Goal: Find specific fact: Find specific fact

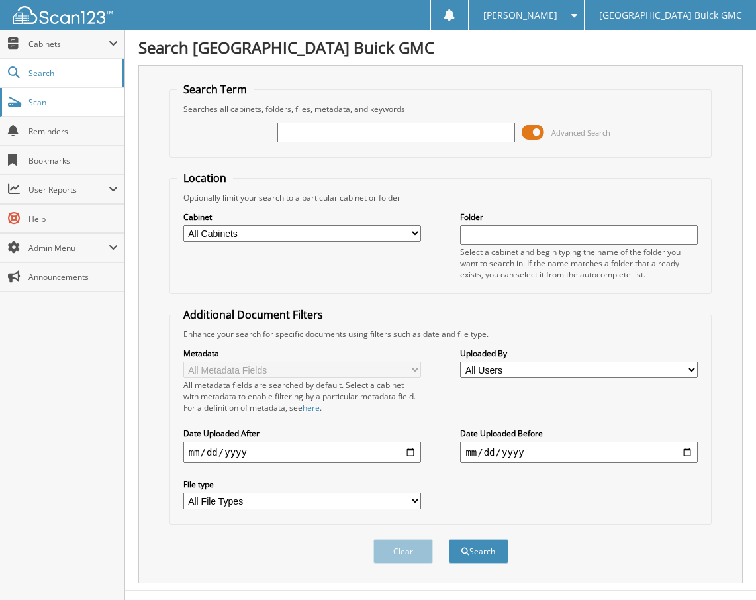
click at [54, 101] on span "Scan" at bounding box center [72, 102] width 89 height 11
click at [348, 132] on input "text" at bounding box center [397, 133] width 238 height 20
type input "6165533"
click at [449, 539] on button "Search" at bounding box center [479, 551] width 60 height 25
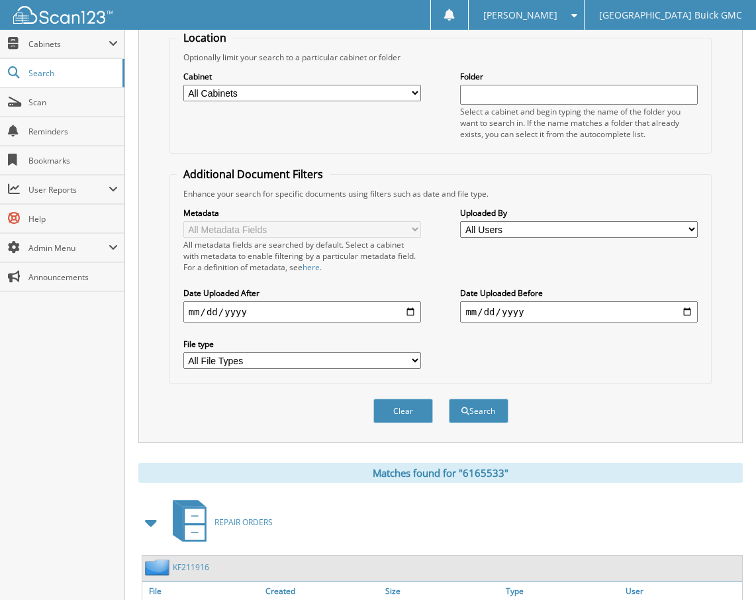
scroll to position [236, 0]
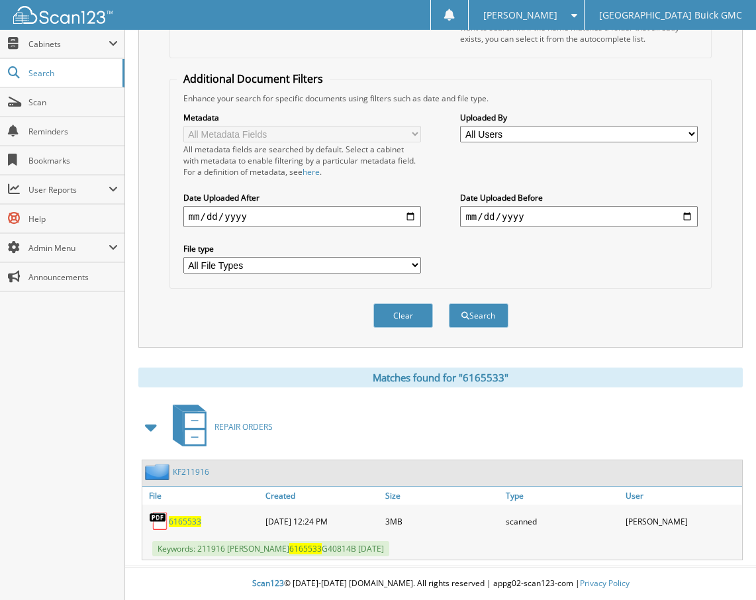
click at [185, 518] on span "6165533" at bounding box center [185, 521] width 32 height 11
drag, startPoint x: 545, startPoint y: 333, endPoint x: 548, endPoint y: 325, distance: 8.0
click at [545, 331] on div "Clear Search" at bounding box center [441, 316] width 543 height 54
click at [39, 99] on span "Scan" at bounding box center [72, 102] width 89 height 11
